Goal: Task Accomplishment & Management: Use online tool/utility

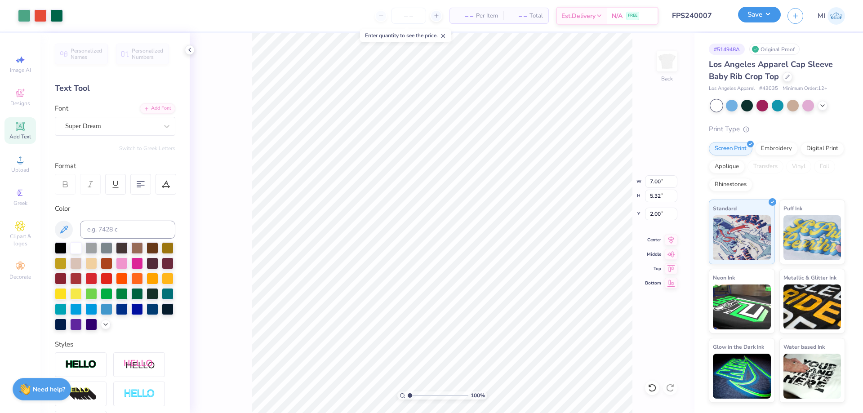
click at [761, 15] on button "Save" at bounding box center [759, 15] width 43 height 16
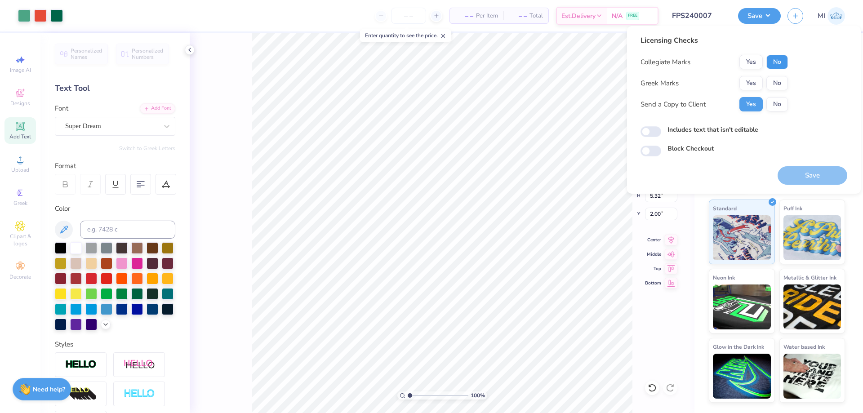
click at [777, 62] on button "No" at bounding box center [777, 62] width 22 height 14
click at [752, 86] on button "Yes" at bounding box center [750, 83] width 23 height 14
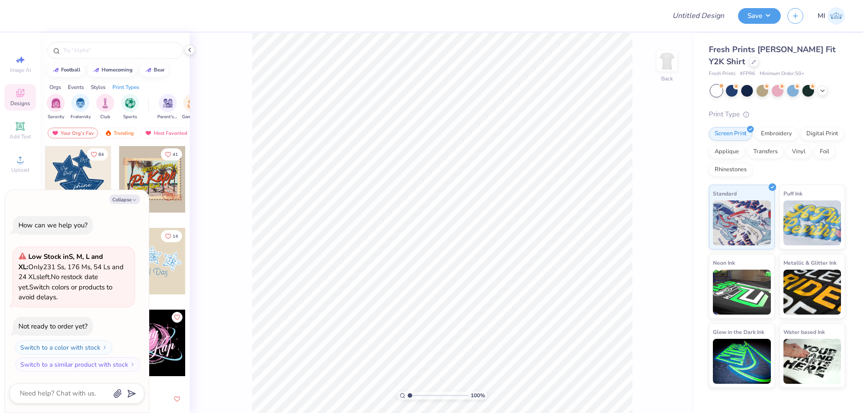
type textarea "x"
click at [694, 20] on input "Design Title" at bounding box center [687, 16] width 88 height 18
paste input "FPS240008"
type input "FPS240008"
type textarea "x"
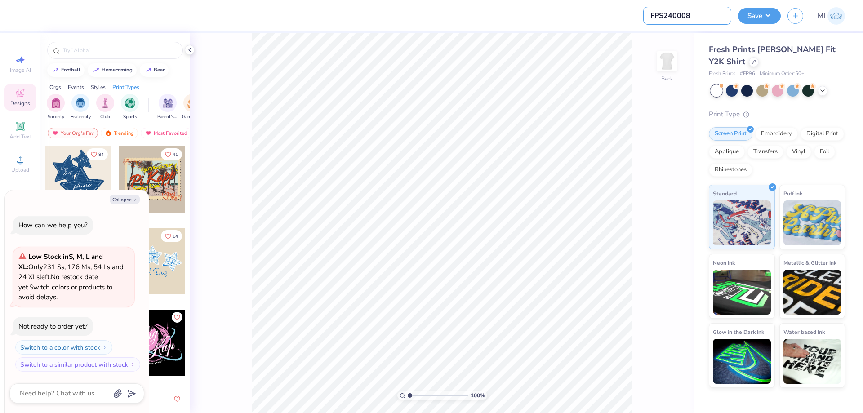
type input "FPS240008"
click at [586, 13] on div at bounding box center [342, 15] width 634 height 31
drag, startPoint x: 131, startPoint y: 196, endPoint x: 752, endPoint y: 277, distance: 626.5
click at [132, 196] on button "Collapse" at bounding box center [125, 199] width 30 height 9
type textarea "x"
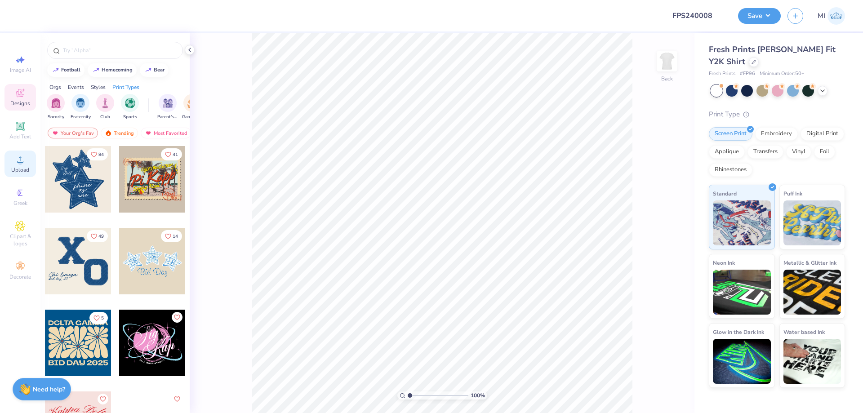
click at [25, 164] on icon at bounding box center [20, 159] width 11 height 11
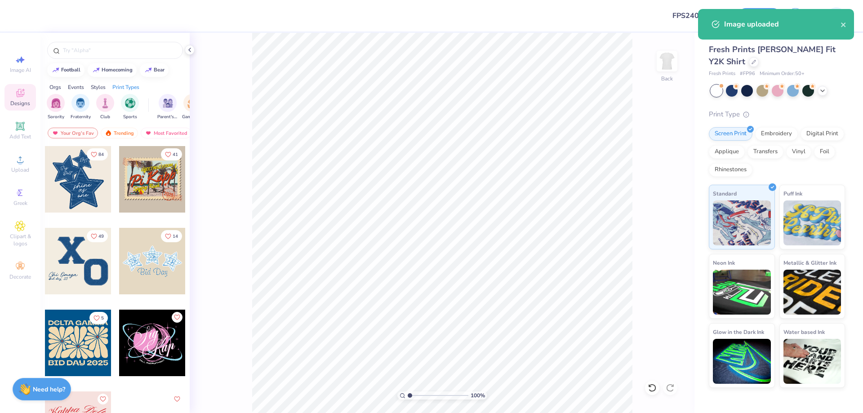
click at [40, 158] on div "84 41 49 14 5 29" at bounding box center [114, 296] width 149 height 301
click at [30, 156] on div "Upload" at bounding box center [19, 164] width 31 height 27
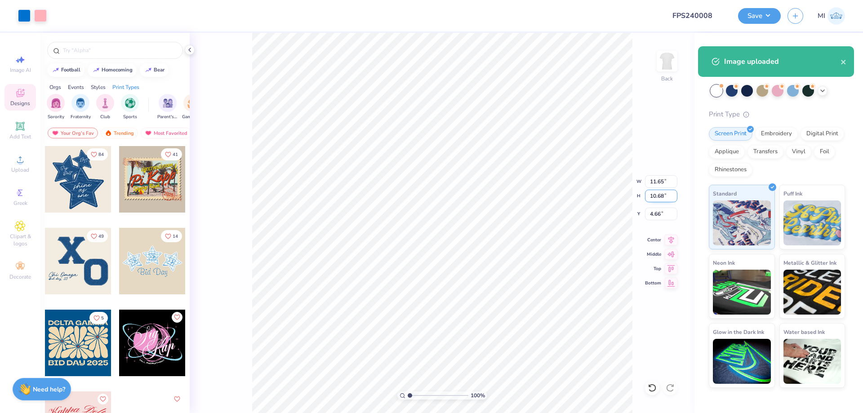
click at [655, 196] on input "10.68" at bounding box center [661, 196] width 32 height 13
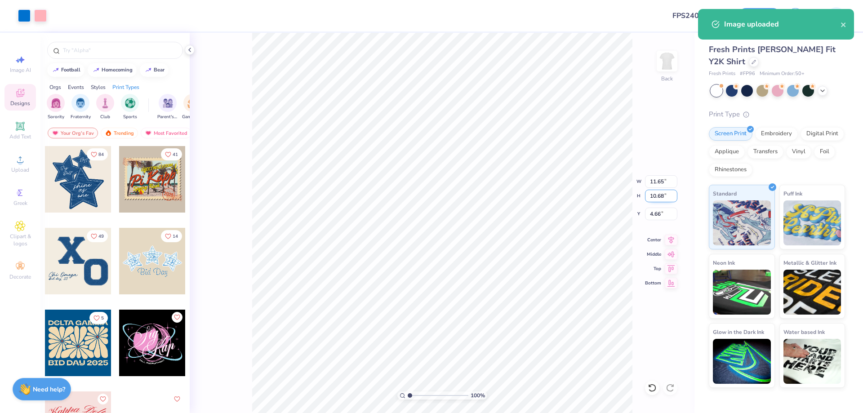
click at [655, 196] on input "10.68" at bounding box center [661, 196] width 32 height 13
type input "6"
type input "6.55"
type input "6.00"
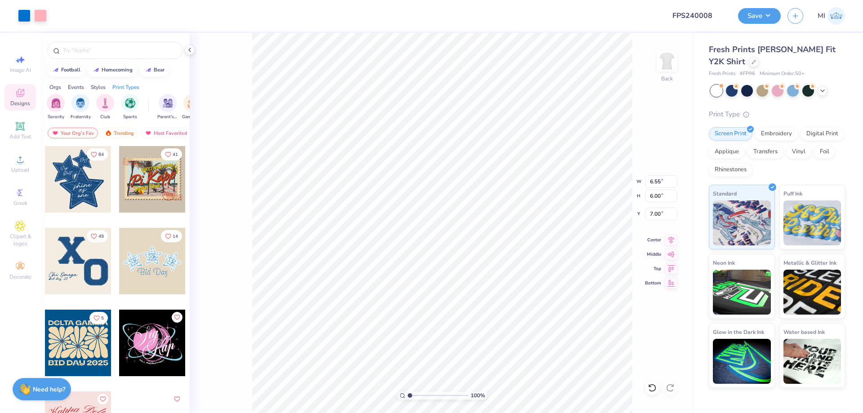
type input "4.00"
click at [16, 124] on icon at bounding box center [20, 126] width 11 height 11
type input "4.54"
type input "1.31"
type input "9.34"
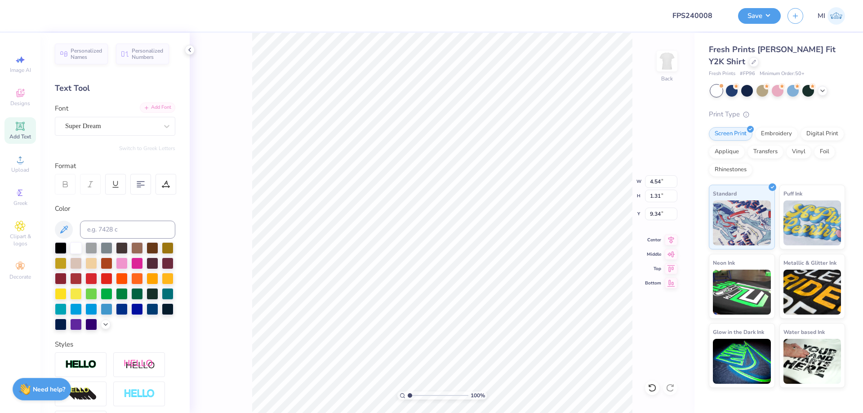
click at [161, 104] on div "Add Font" at bounding box center [158, 107] width 36 height 10
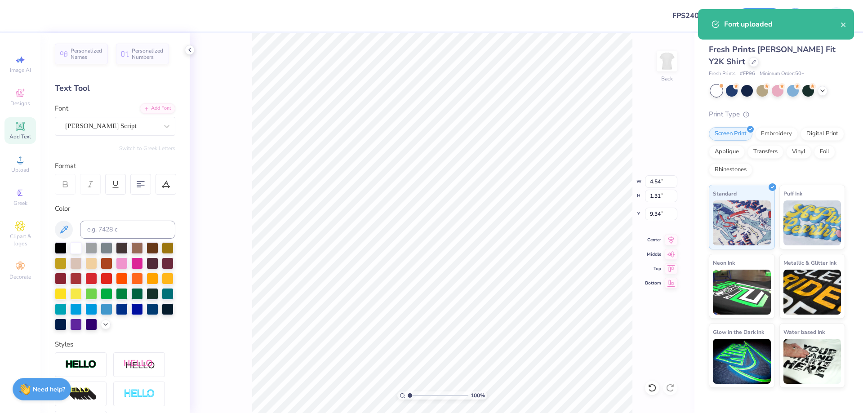
type input "4.89"
type input "1.40"
type input "9.30"
type input "6.55"
type input "6.00"
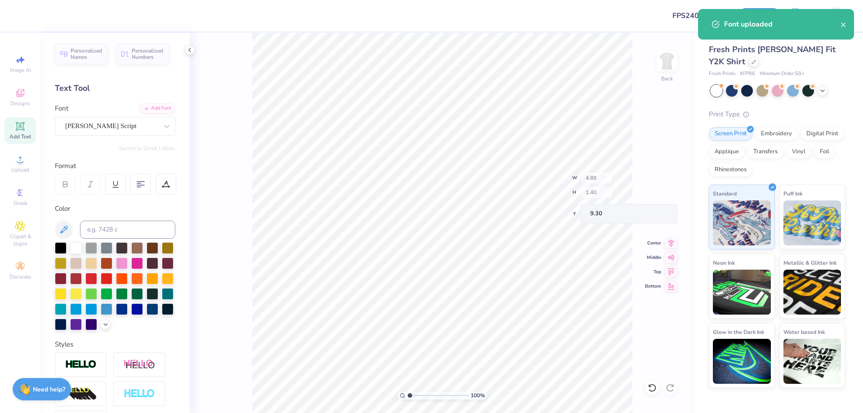
type input "4.00"
type input "4.89"
type input "1.40"
type input "9.30"
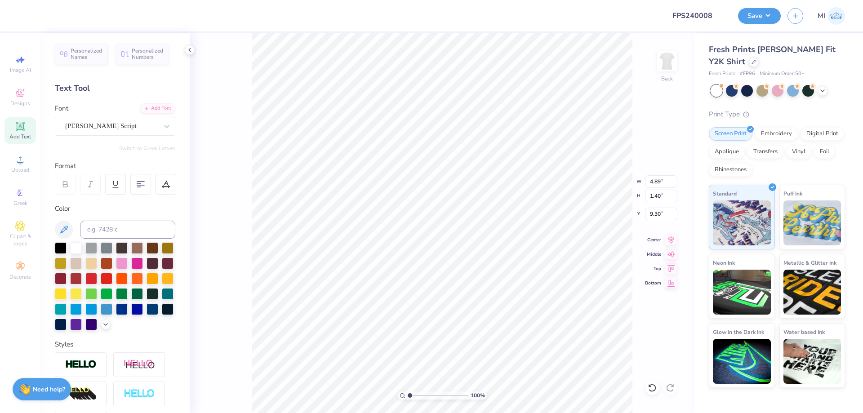
click at [147, 220] on div "Color" at bounding box center [115, 267] width 120 height 127
click at [144, 227] on input at bounding box center [127, 230] width 95 height 18
type input "285"
type textarea "Alpha Chi"
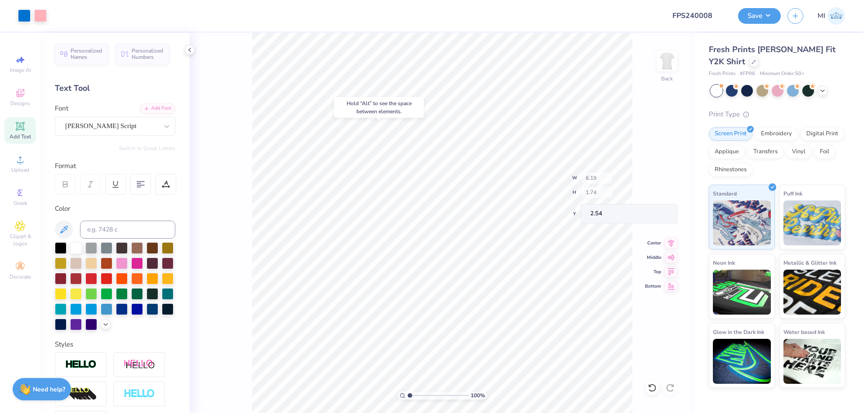
type input "2.54"
type input "10.15"
type textarea "Philanthropy"
click at [663, 178] on input "6.19" at bounding box center [661, 181] width 32 height 13
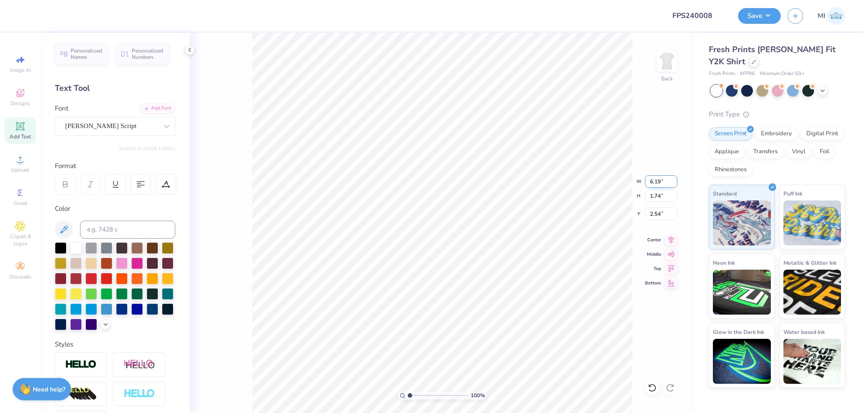
click at [663, 178] on input "6.19" at bounding box center [661, 181] width 32 height 13
type input "7.25"
type input "10.15"
click at [664, 184] on input "7.25" at bounding box center [661, 181] width 32 height 13
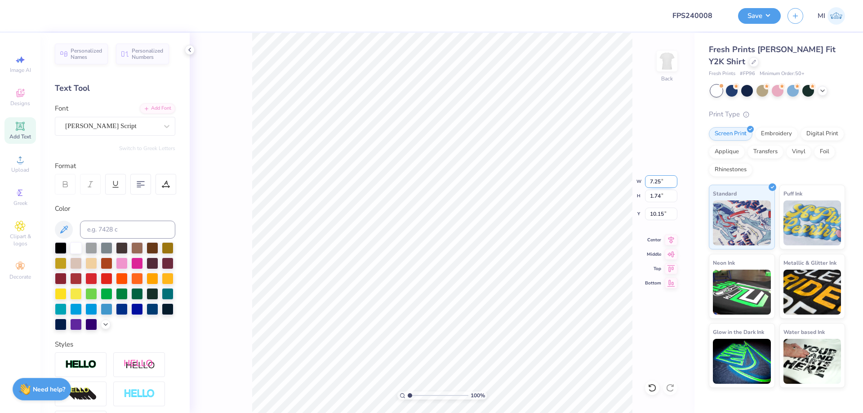
click at [664, 184] on input "7.25" at bounding box center [661, 181] width 32 height 13
paste input "6.19"
type input "6.19"
type input "1.48"
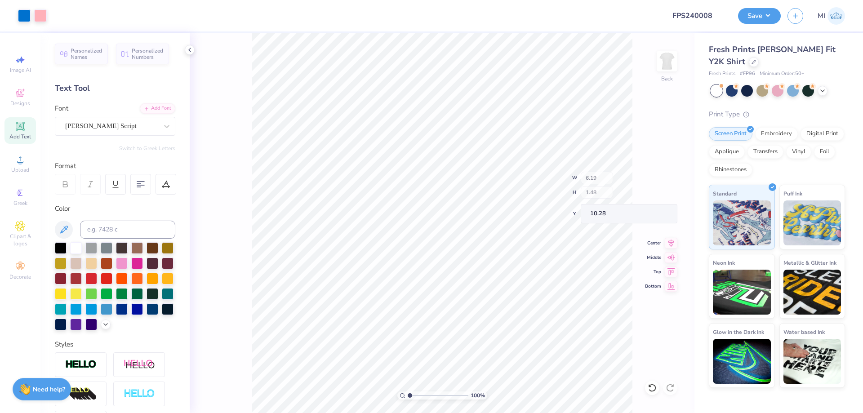
type input "10.31"
click at [661, 196] on input "9.05" at bounding box center [661, 196] width 32 height 13
type input "8"
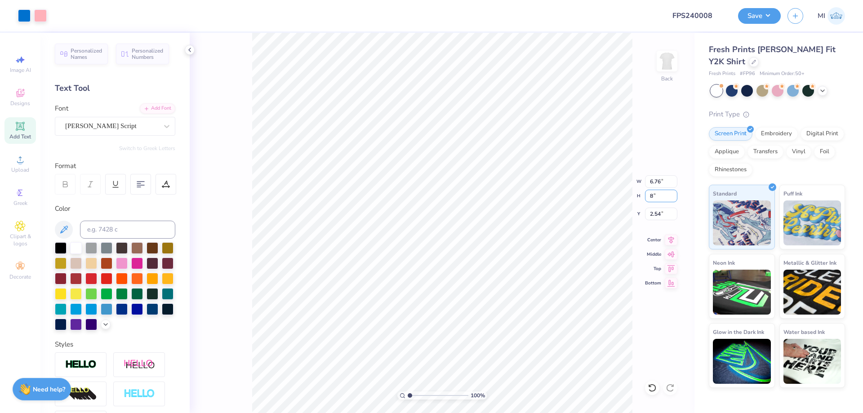
type input "5.97"
type input "8.00"
drag, startPoint x: 660, startPoint y: 217, endPoint x: 633, endPoint y: 216, distance: 27.4
click at [645, 216] on input "3.07" at bounding box center [661, 214] width 32 height 13
type input "2.00"
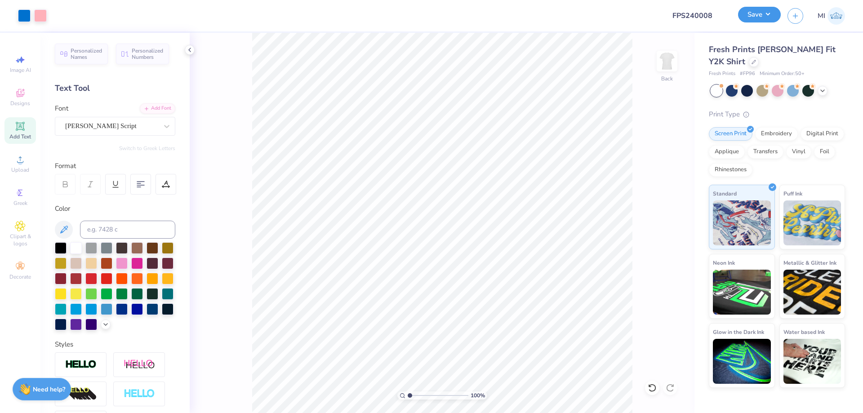
click at [750, 18] on button "Save" at bounding box center [759, 15] width 43 height 16
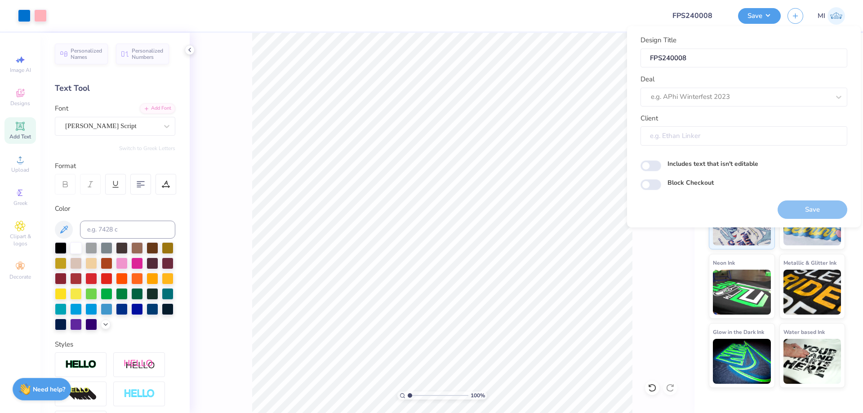
click at [706, 132] on input "Client" at bounding box center [744, 135] width 207 height 19
click at [717, 99] on div at bounding box center [740, 97] width 179 height 12
click at [719, 120] on div "Design Tool Gallery" at bounding box center [744, 121] width 200 height 15
type input "Design Tool Gallery"
type input "Design Tool Gallery User"
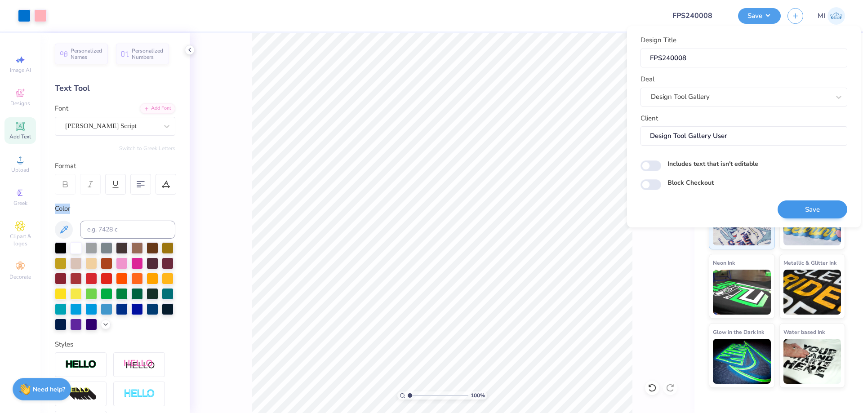
drag, startPoint x: 797, startPoint y: 219, endPoint x: 794, endPoint y: 215, distance: 5.4
click at [796, 219] on div "Design Title FPS240008 Deal Design Tool Gallery Client Design Tool Gallery User…" at bounding box center [744, 126] width 234 height 201
click at [805, 175] on div "Design Title FPS240008 Deal Design Tool Gallery Client Design Tool Gallery User…" at bounding box center [744, 112] width 207 height 155
click at [812, 210] on button "Save" at bounding box center [813, 209] width 70 height 18
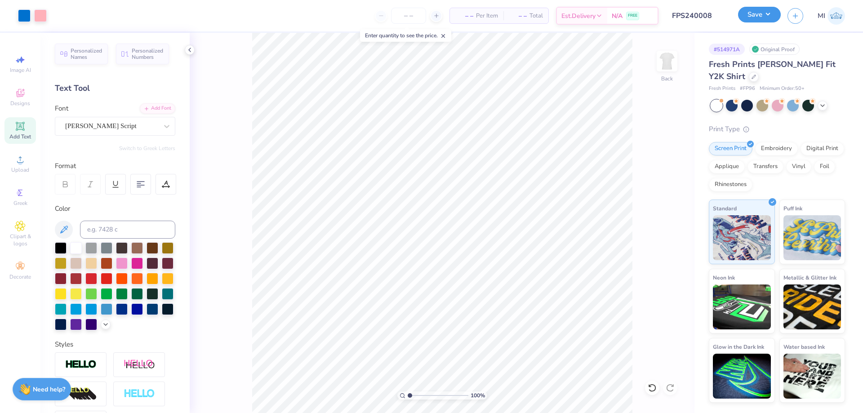
click at [751, 14] on button "Save" at bounding box center [759, 15] width 43 height 16
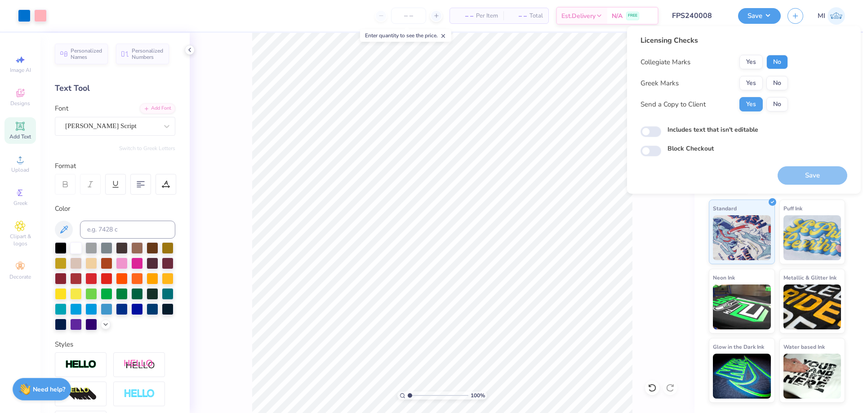
click at [776, 65] on button "No" at bounding box center [777, 62] width 22 height 14
click at [745, 85] on button "Yes" at bounding box center [750, 83] width 23 height 14
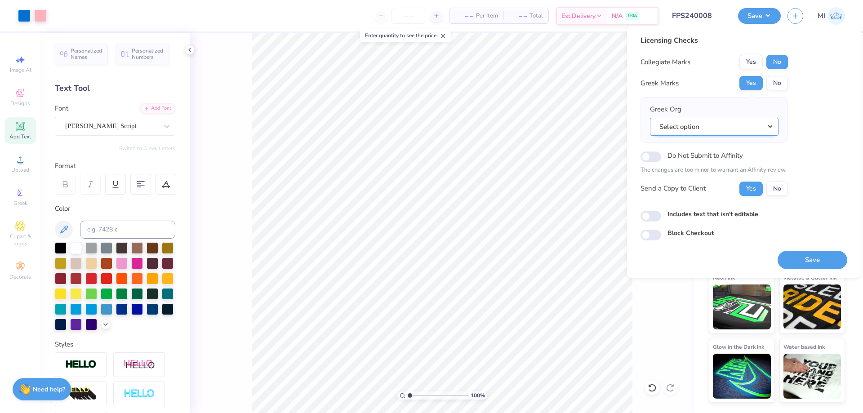
click at [742, 123] on button "Select option" at bounding box center [714, 127] width 129 height 18
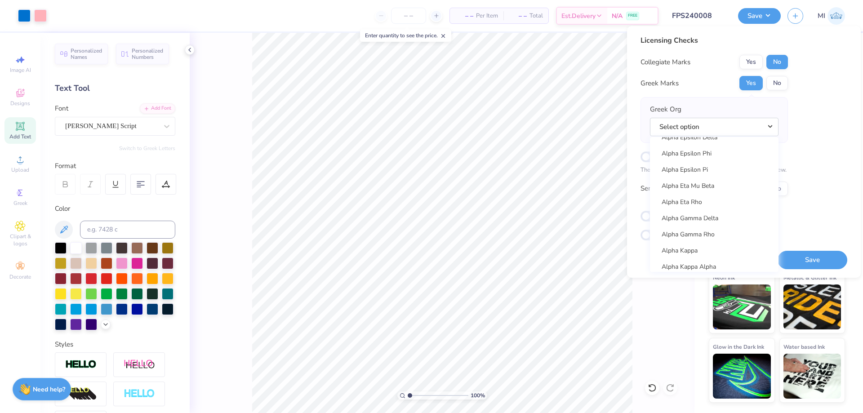
scroll to position [108, 0]
click at [708, 175] on link "Alpha Chi Omega" at bounding box center [714, 169] width 121 height 15
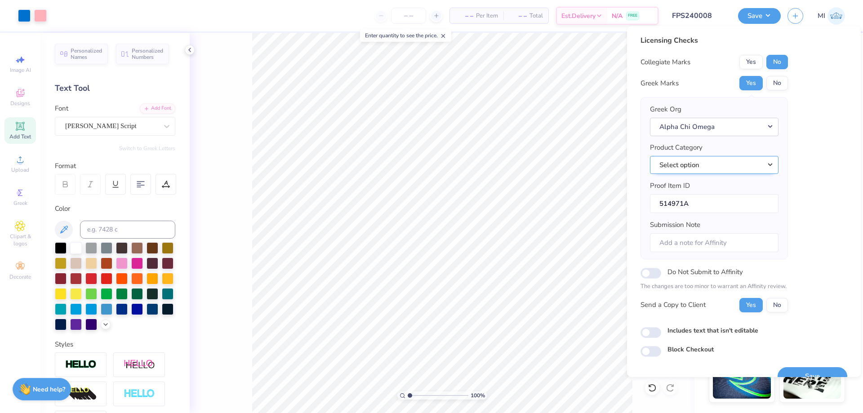
click at [735, 173] on button "Select option" at bounding box center [714, 165] width 129 height 18
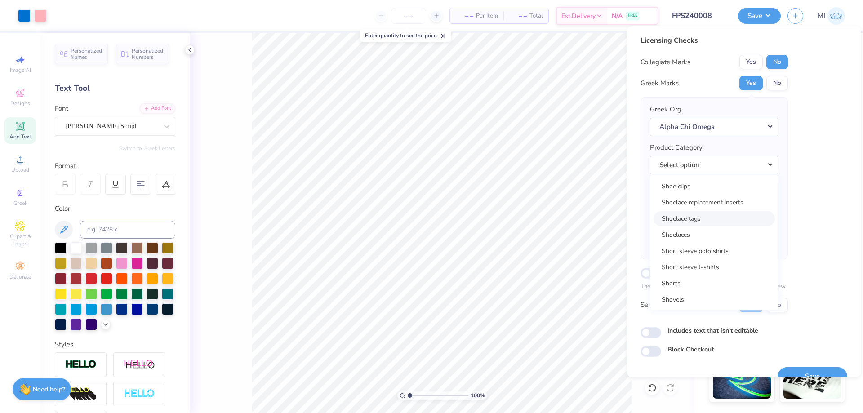
scroll to position [13023, 0]
click at [722, 206] on link "Short sleeve t-shirts" at bounding box center [714, 207] width 121 height 15
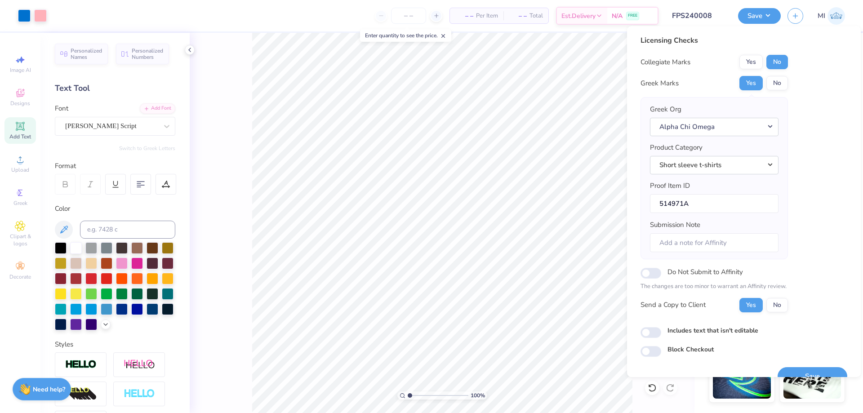
scroll to position [17, 0]
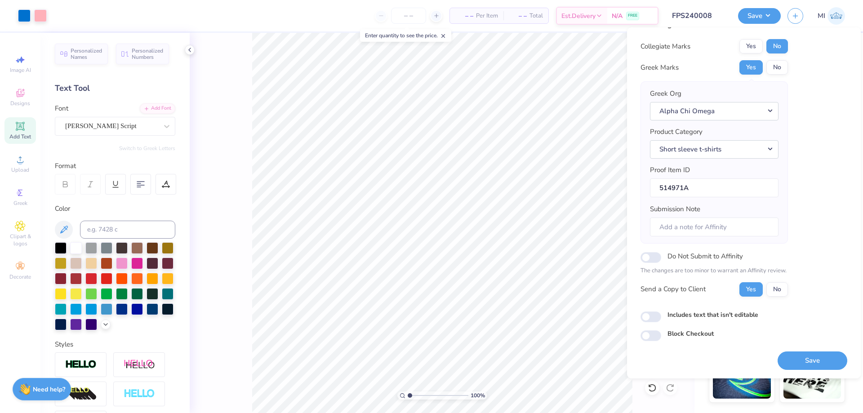
click at [805, 355] on button "Save" at bounding box center [813, 361] width 70 height 18
